Goal: Information Seeking & Learning: Learn about a topic

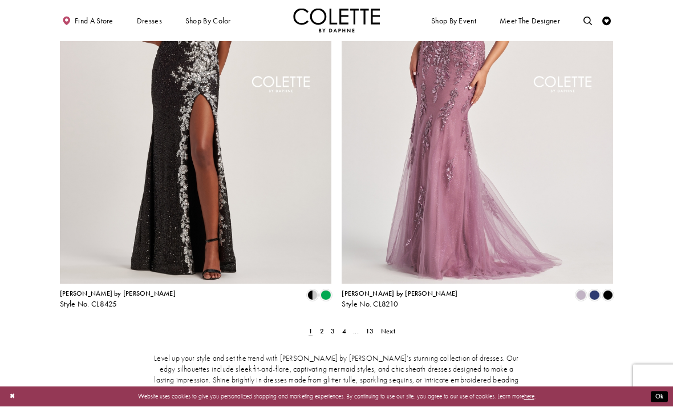
scroll to position [1462, 0]
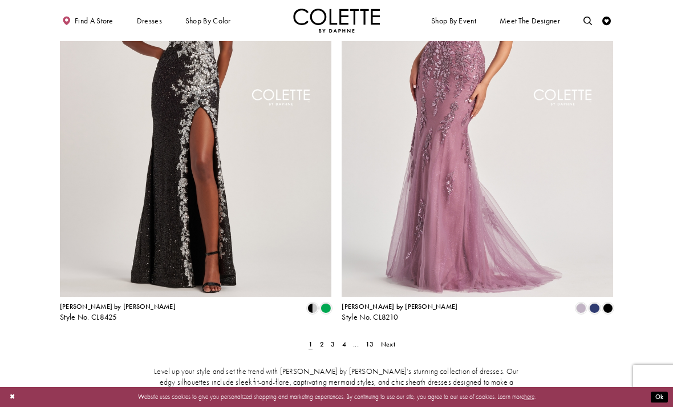
click at [394, 340] on span "Next" at bounding box center [388, 344] width 14 height 9
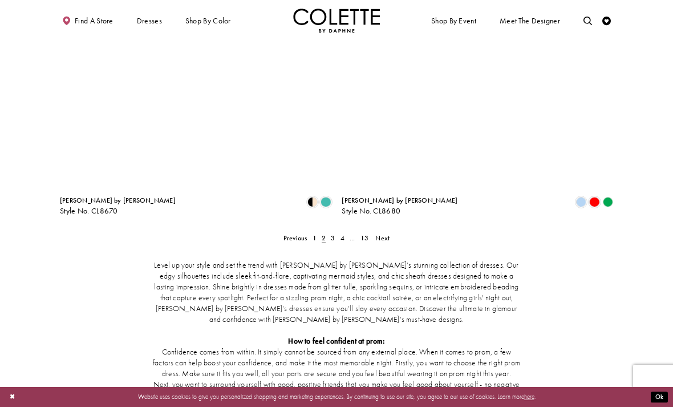
scroll to position [1621, 0]
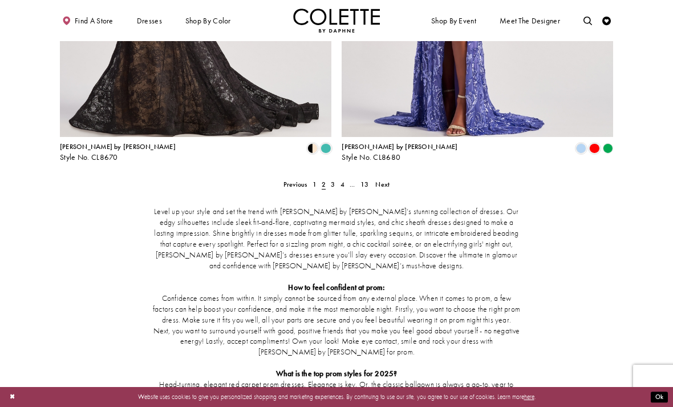
click at [388, 178] on link "Next" at bounding box center [382, 184] width 19 height 13
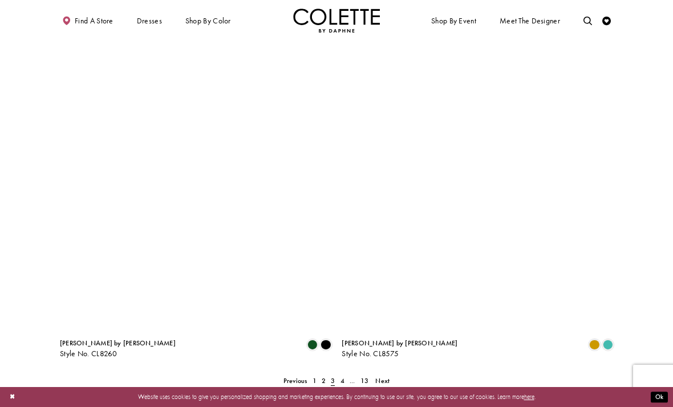
scroll to position [1422, 0]
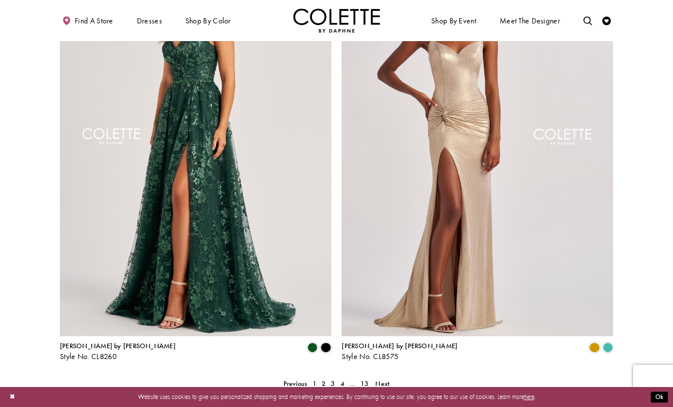
click at [382, 379] on span "Next" at bounding box center [383, 383] width 14 height 9
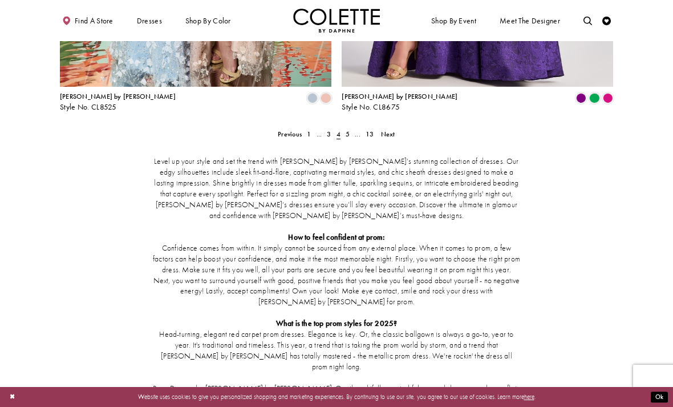
scroll to position [1689, 0]
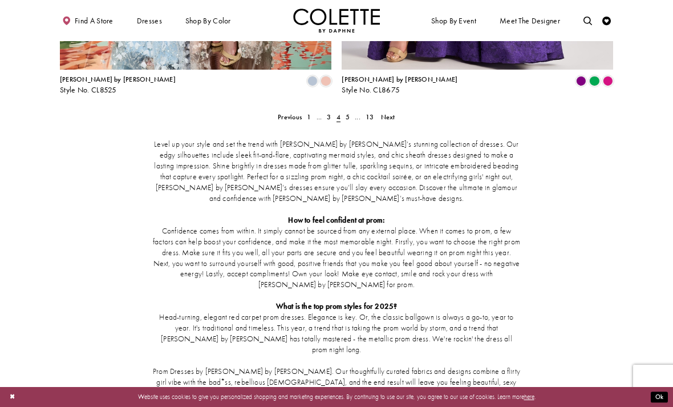
click at [392, 112] on span "Next" at bounding box center [388, 116] width 14 height 9
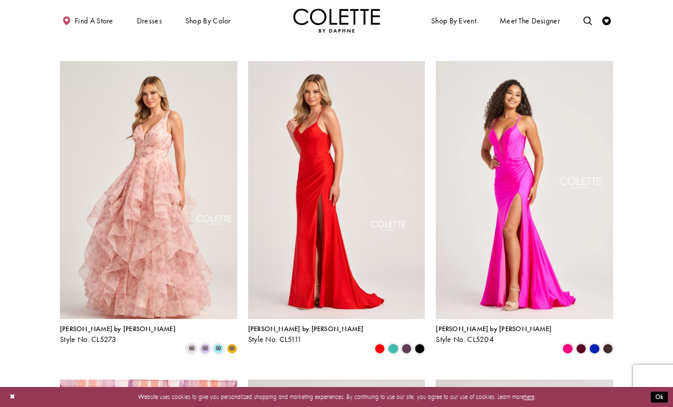
scroll to position [346, 0]
click at [220, 343] on span "m" at bounding box center [218, 348] width 10 height 10
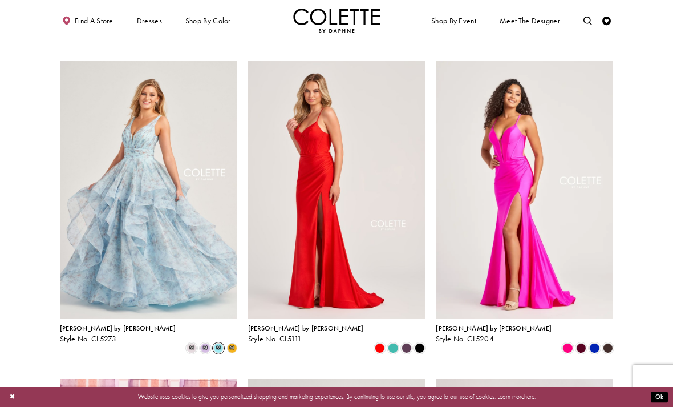
click at [208, 343] on span "m" at bounding box center [205, 348] width 10 height 10
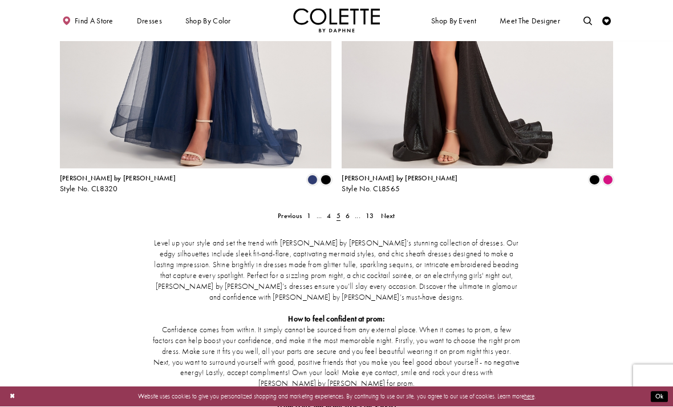
scroll to position [1642, 0]
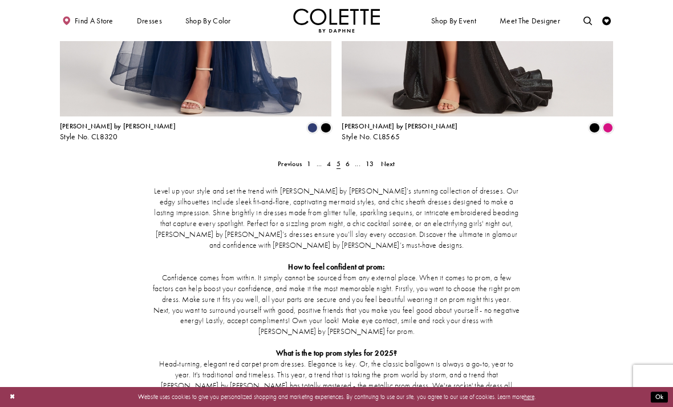
click at [387, 159] on span "Next" at bounding box center [388, 163] width 14 height 9
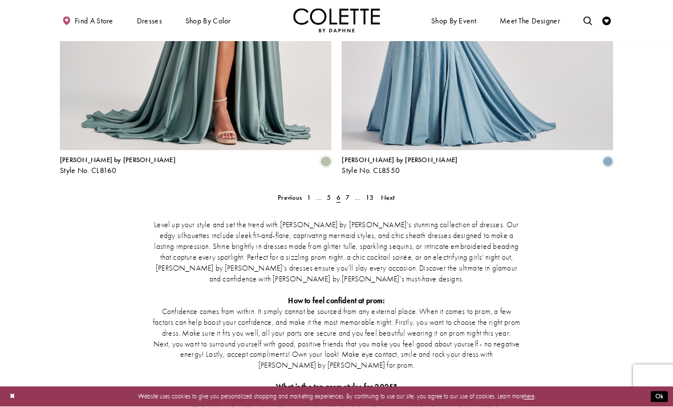
scroll to position [1608, 0]
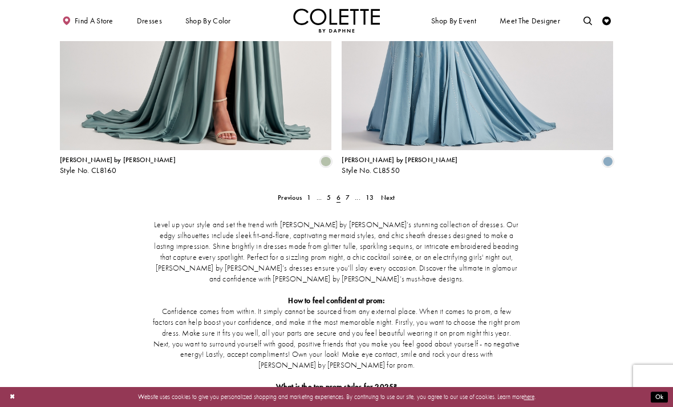
click at [393, 193] on span "Next" at bounding box center [388, 197] width 14 height 9
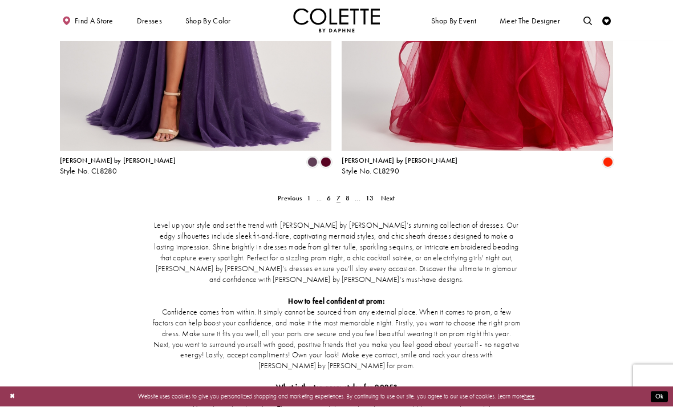
scroll to position [1661, 0]
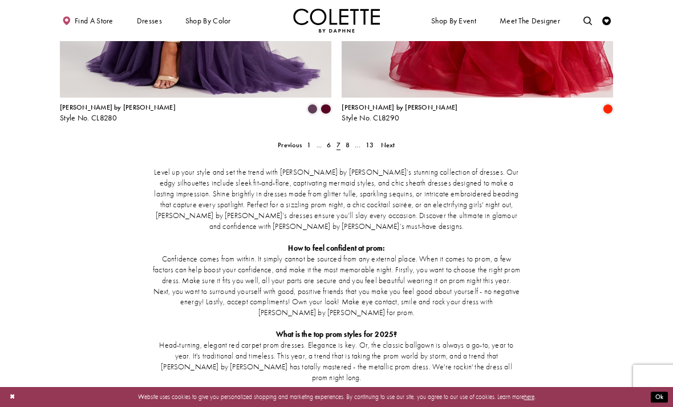
click at [396, 139] on link "Next" at bounding box center [387, 145] width 19 height 13
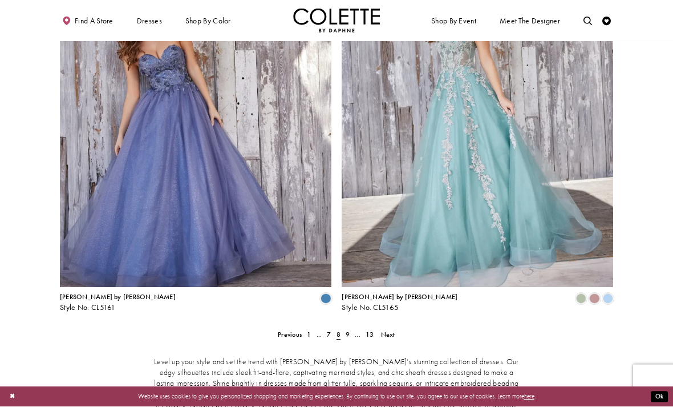
scroll to position [1495, 0]
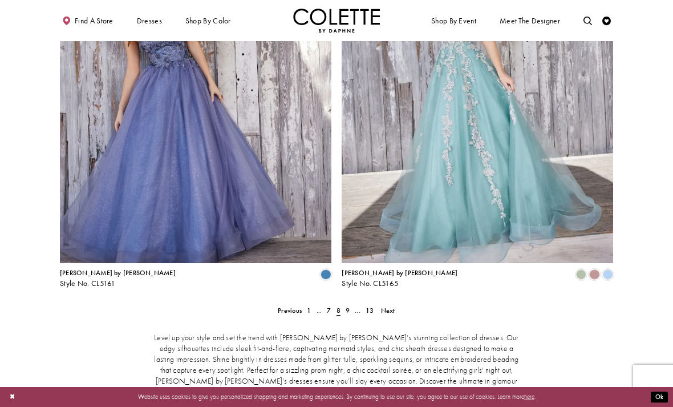
click at [394, 306] on span "Next" at bounding box center [388, 310] width 14 height 9
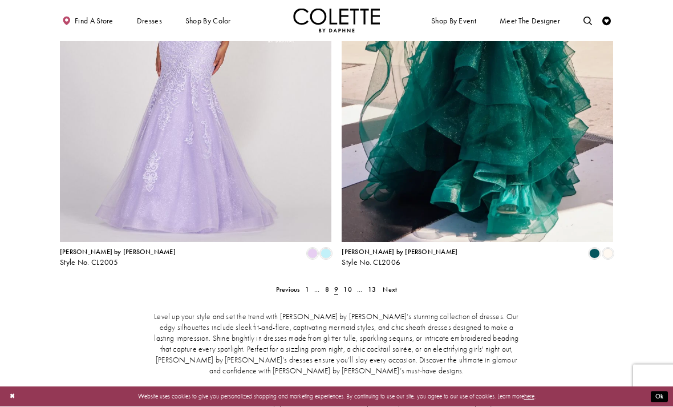
scroll to position [1493, 0]
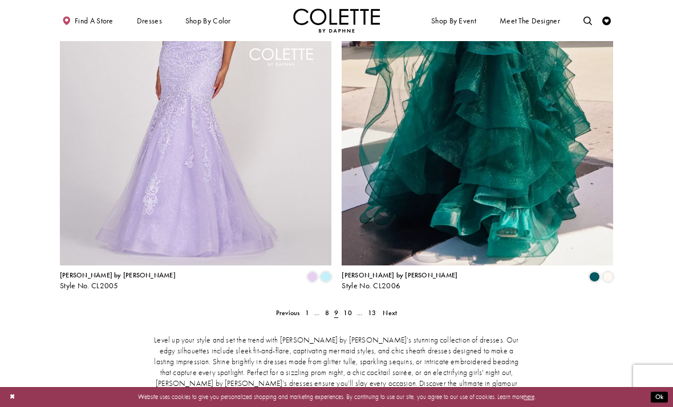
click at [398, 306] on link "Next" at bounding box center [390, 312] width 19 height 13
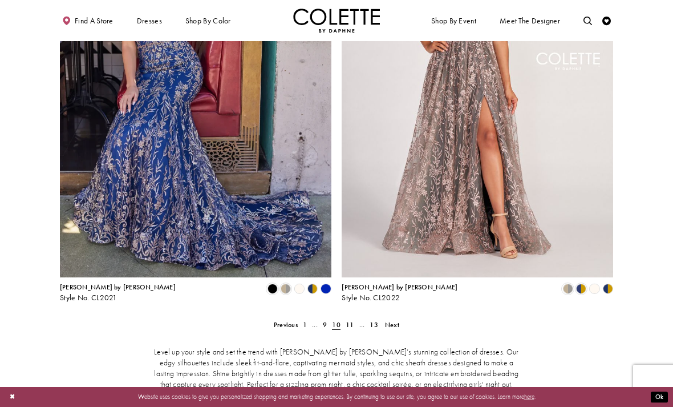
scroll to position [1479, 0]
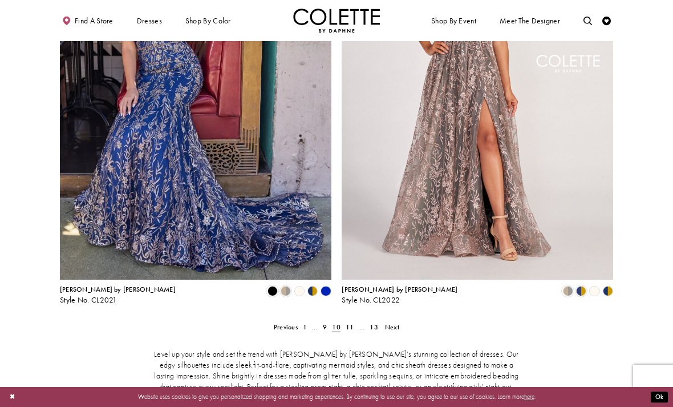
click at [397, 322] on span "Next" at bounding box center [392, 326] width 14 height 9
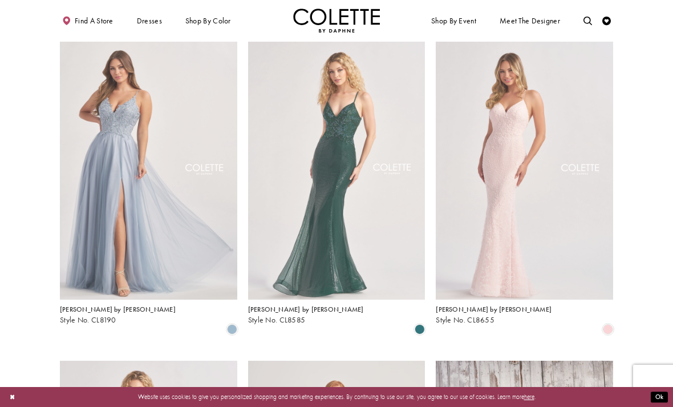
scroll to position [1697, 0]
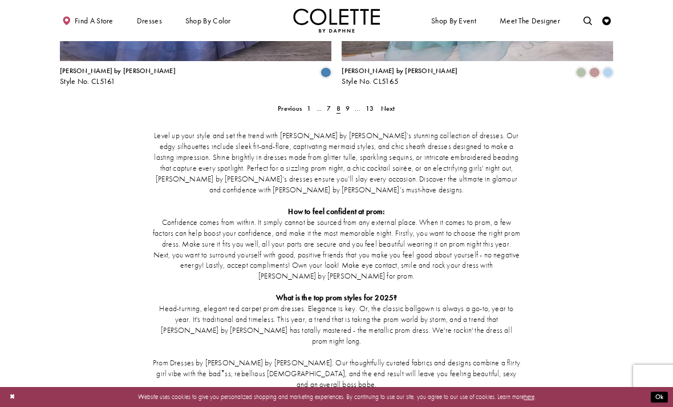
scroll to position [1645, 0]
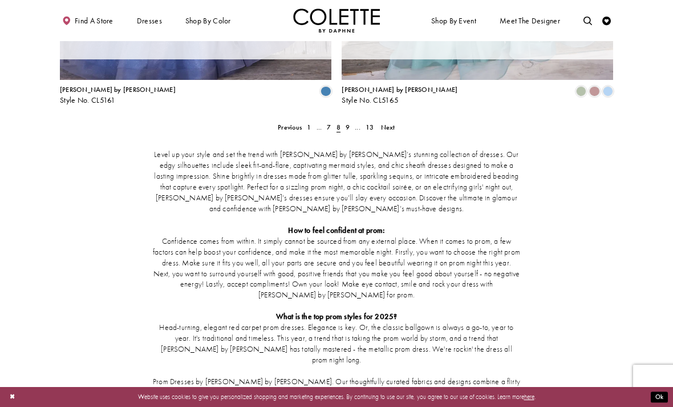
scroll to position [1725, 0]
